Goal: Task Accomplishment & Management: Complete application form

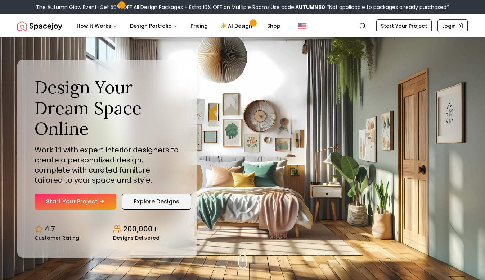
click at [141, 203] on link "Explore Designs" at bounding box center [156, 202] width 69 height 16
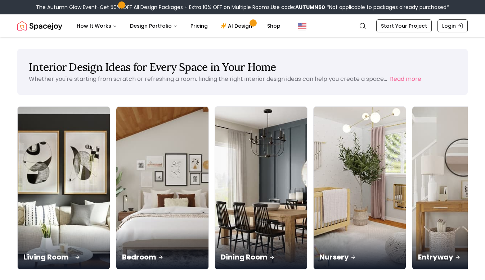
click at [47, 229] on div "Living Room" at bounding box center [64, 249] width 92 height 40
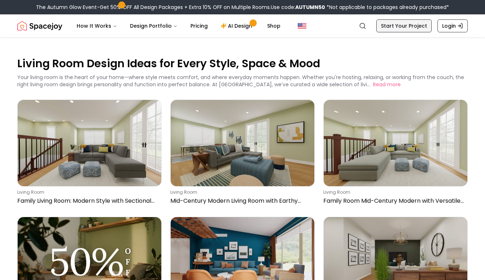
click at [399, 24] on link "Start Your Project" at bounding box center [403, 25] width 55 height 13
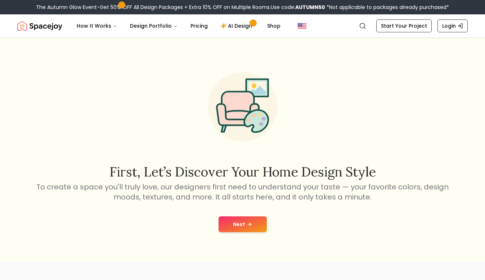
click at [235, 225] on button "Next" at bounding box center [242, 225] width 48 height 16
